Goal: Transaction & Acquisition: Register for event/course

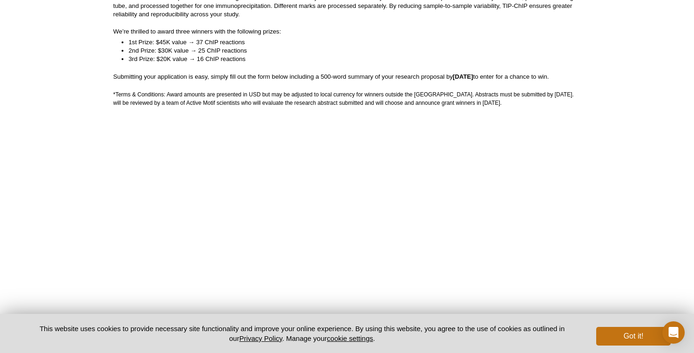
scroll to position [216, 0]
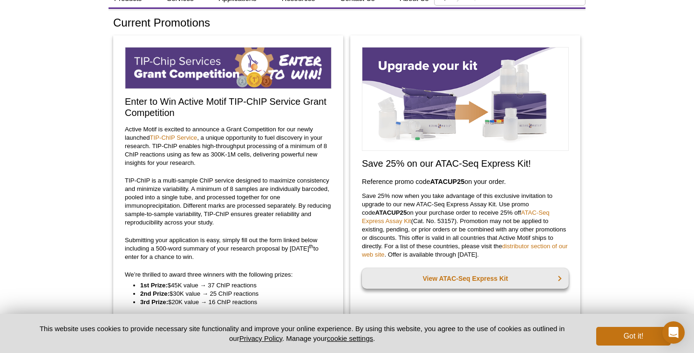
scroll to position [82, 0]
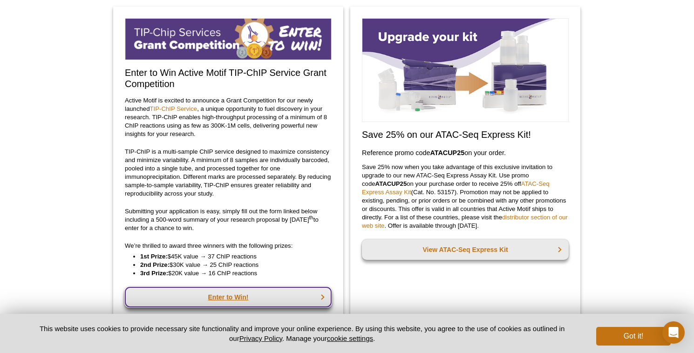
click at [232, 295] on link "Enter to Win!" at bounding box center [228, 297] width 207 height 20
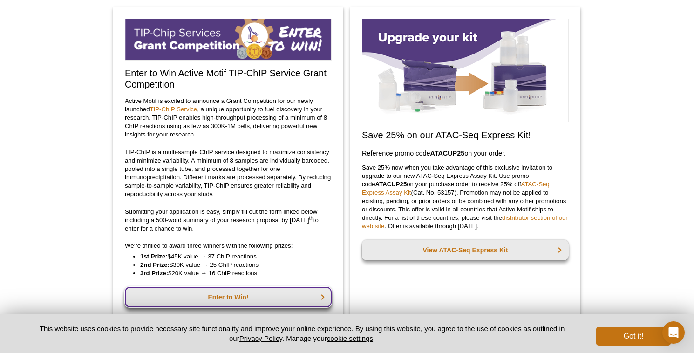
scroll to position [68, 0]
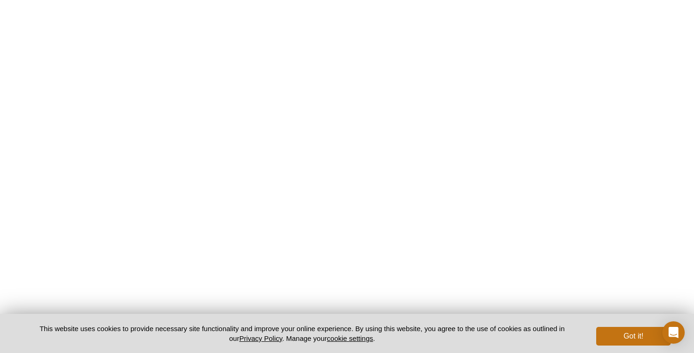
scroll to position [583, 0]
